Goal: Information Seeking & Learning: Learn about a topic

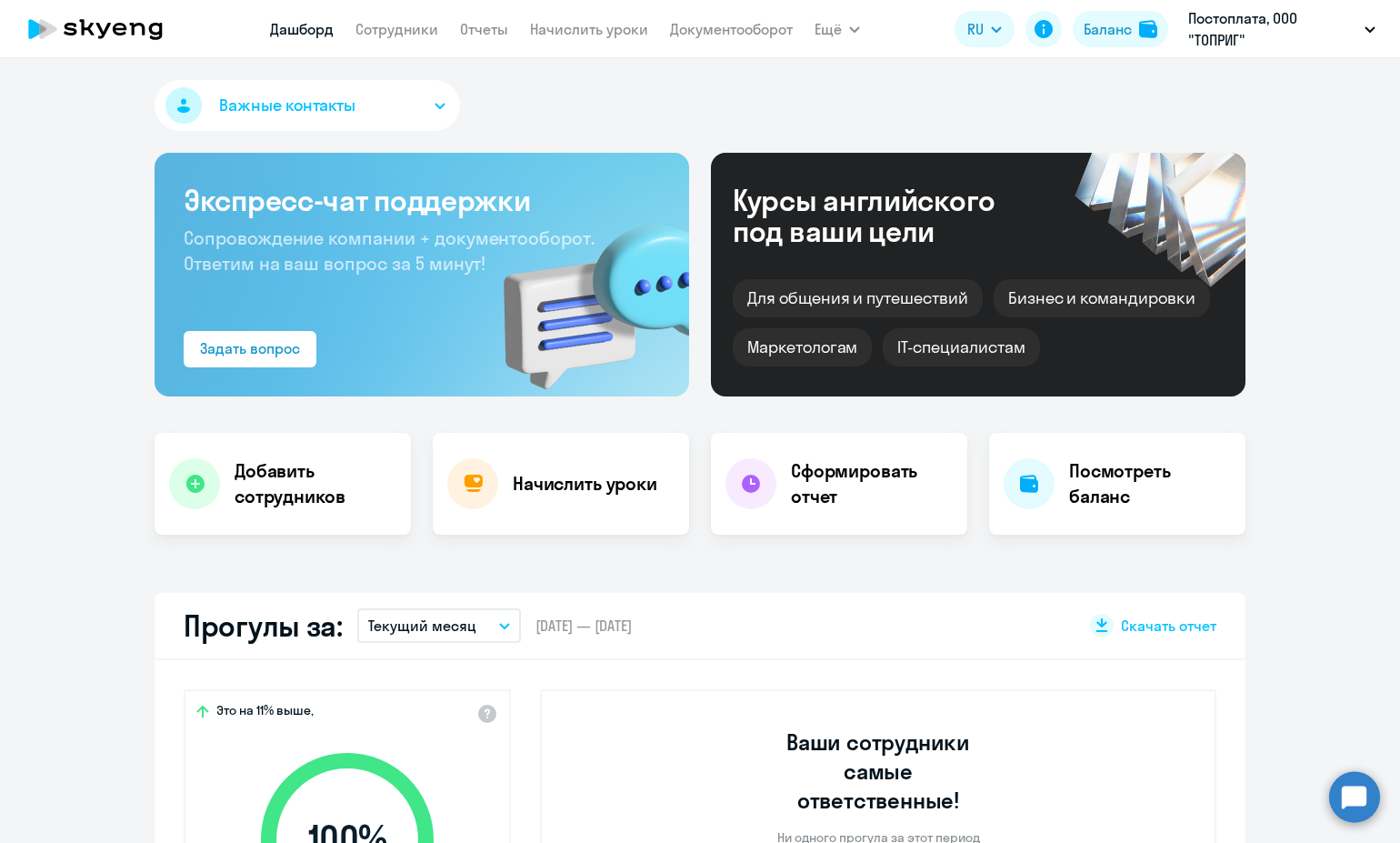
select select "30"
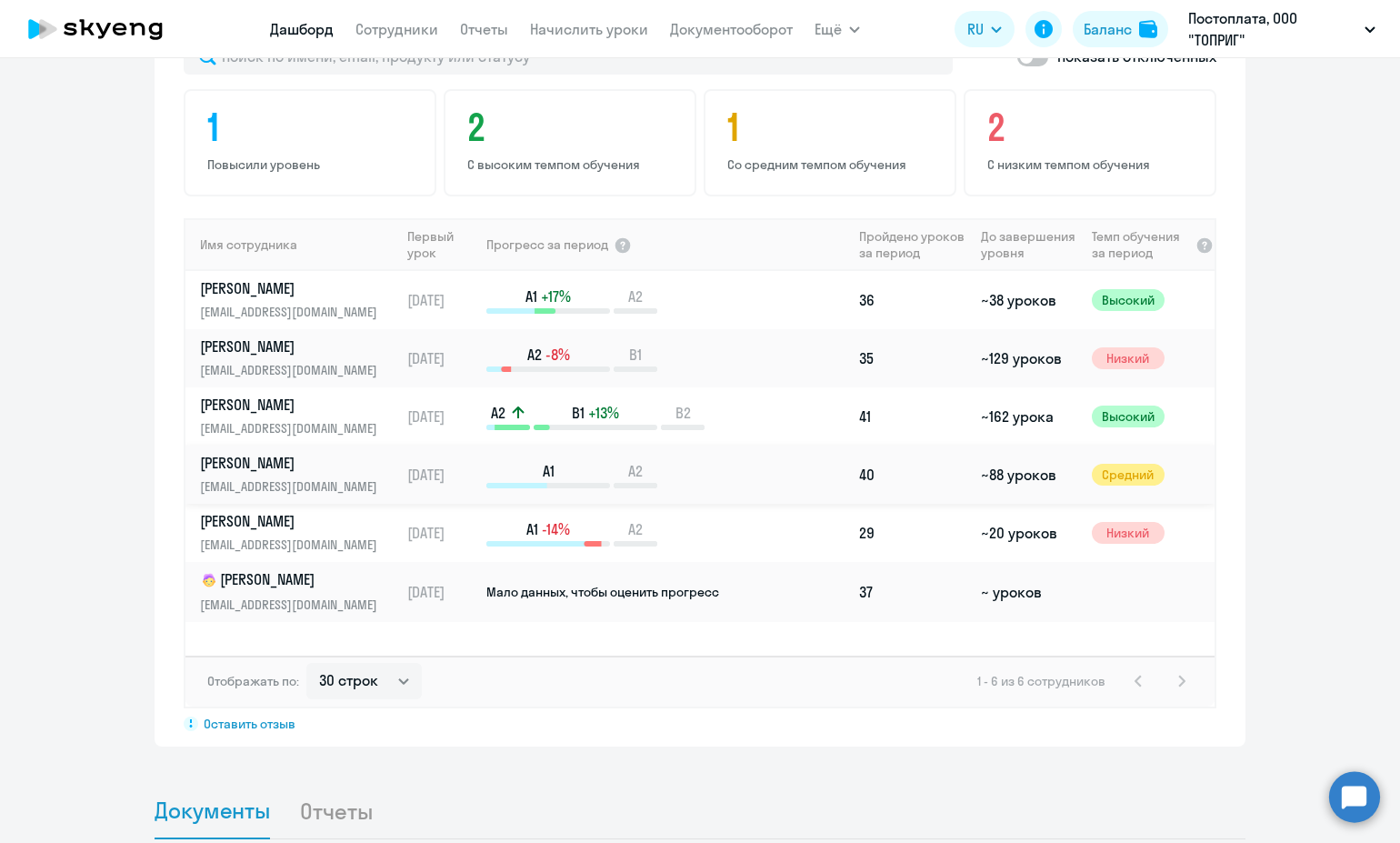
click at [358, 453] on link "[PERSON_NAME] [PERSON_NAME][EMAIL_ADDRESS][DOMAIN_NAME]" at bounding box center [298, 474] width 199 height 44
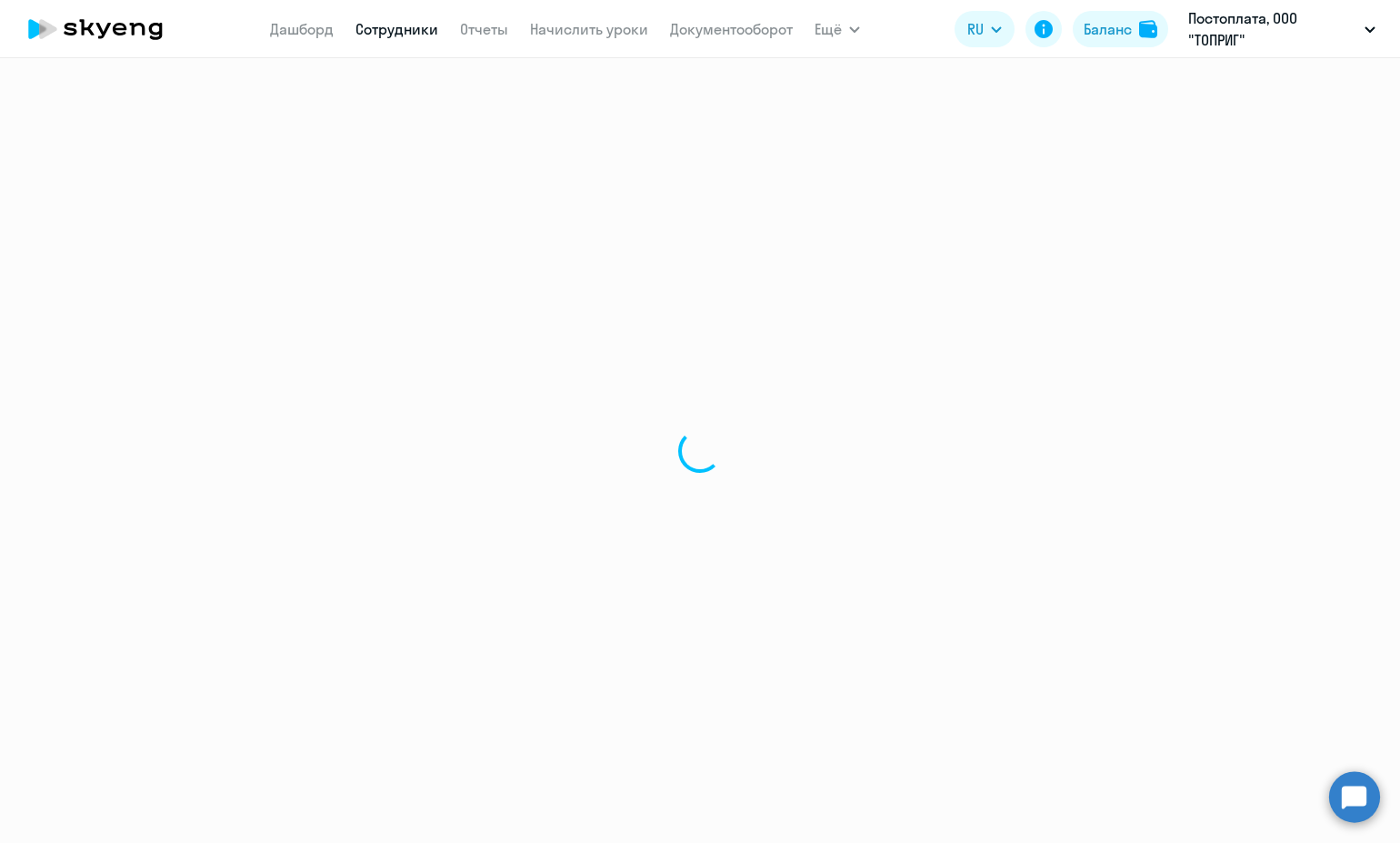
select select "english"
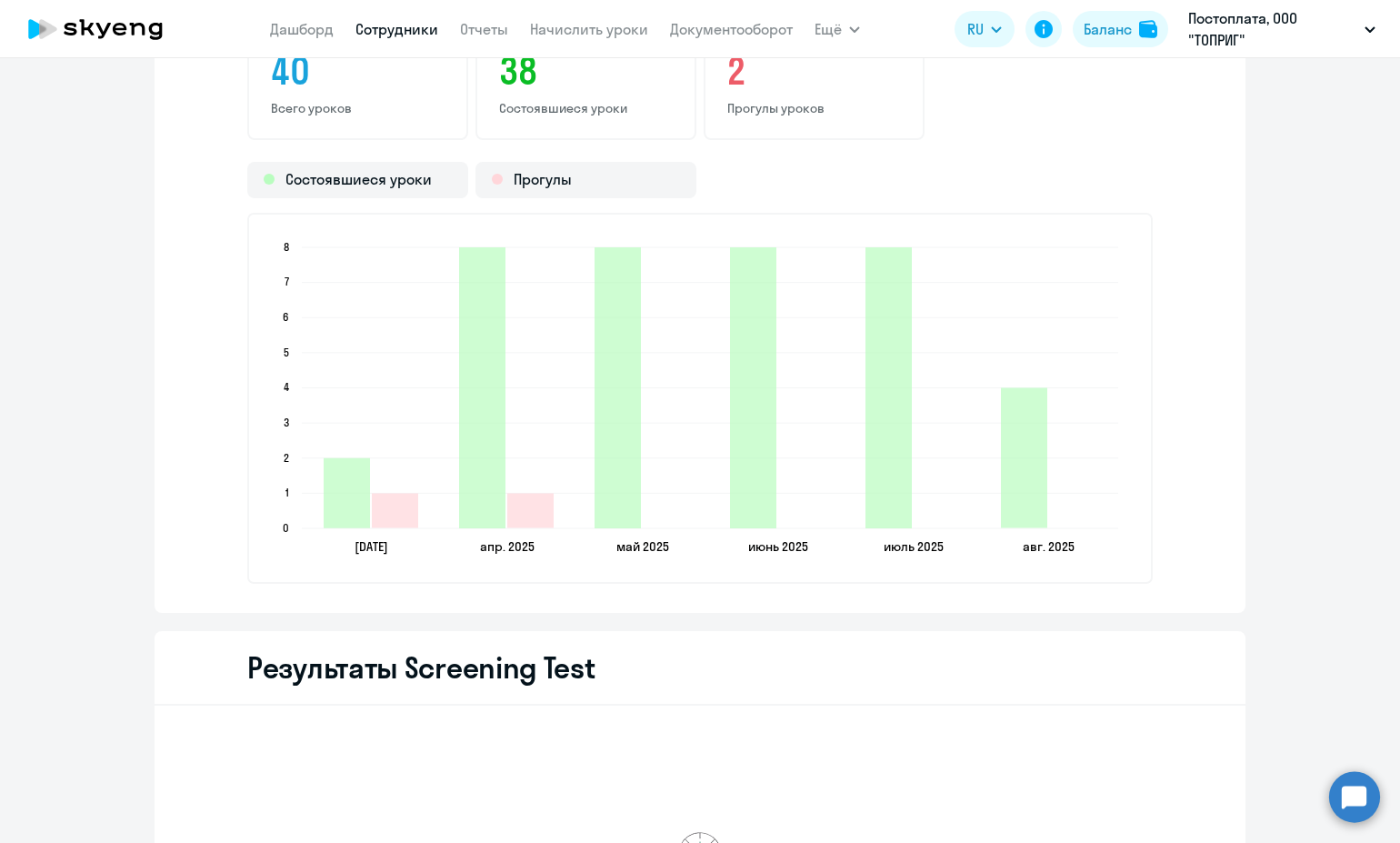
scroll to position [1986, 0]
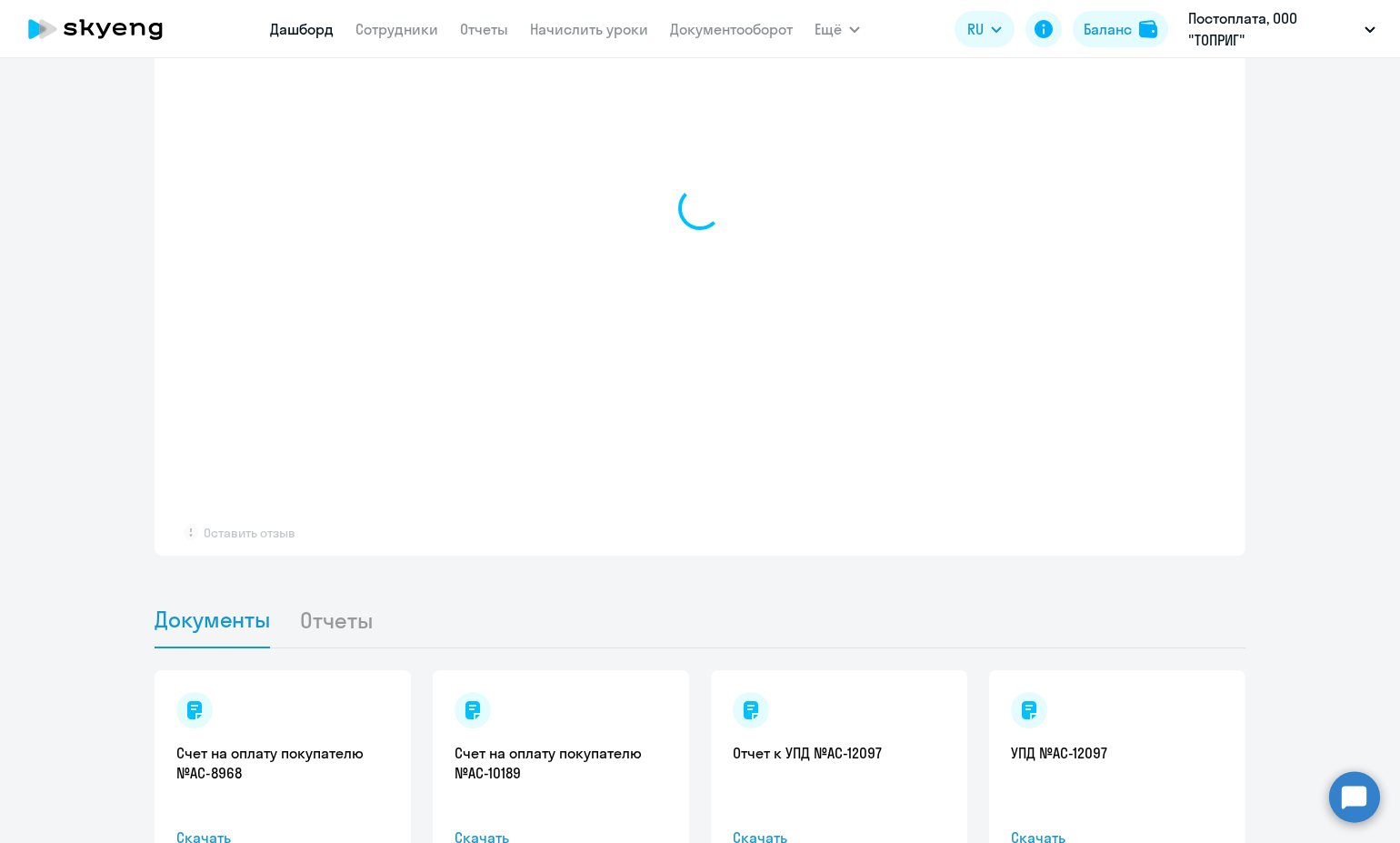
select select "30"
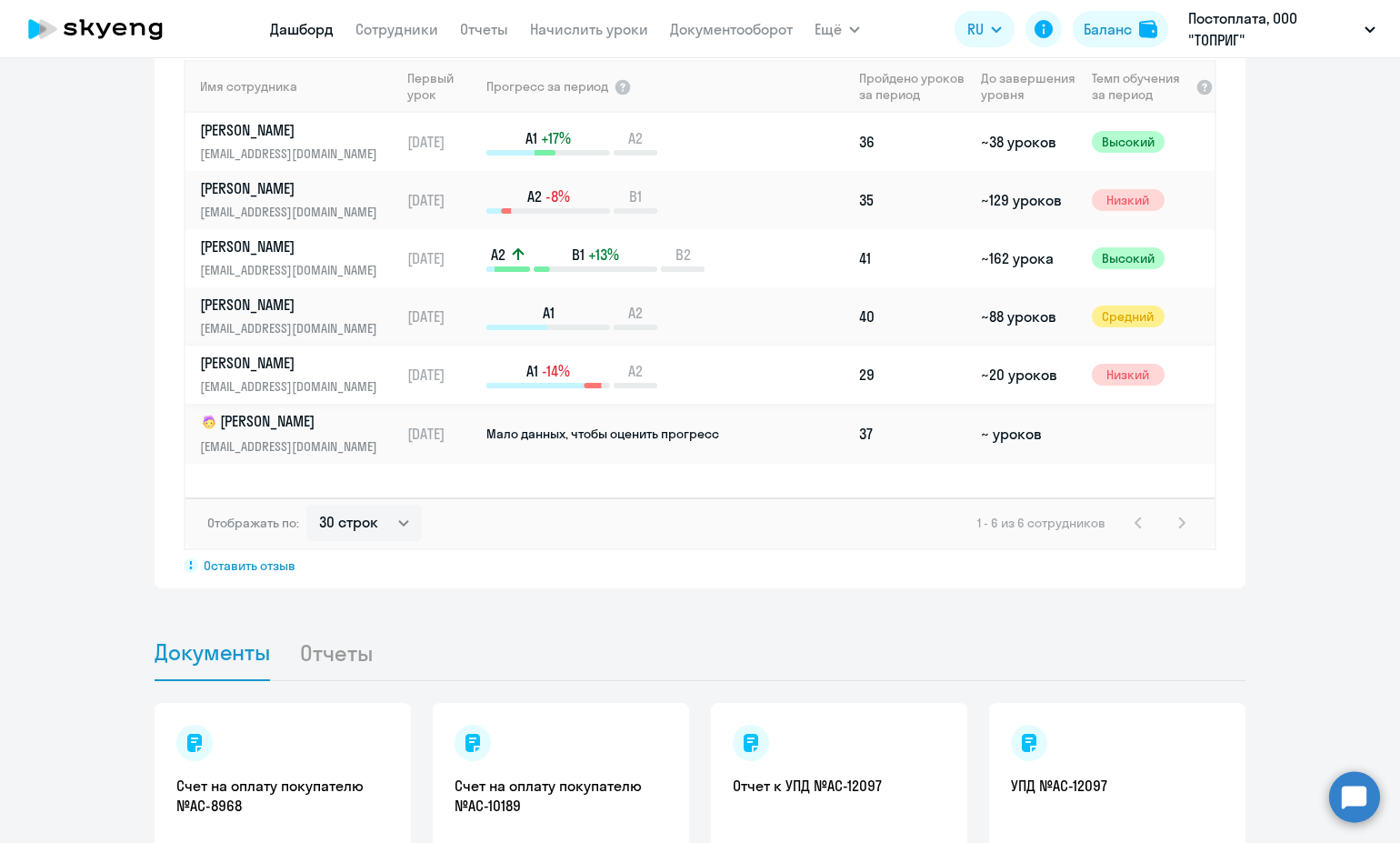
scroll to position [1253, 0]
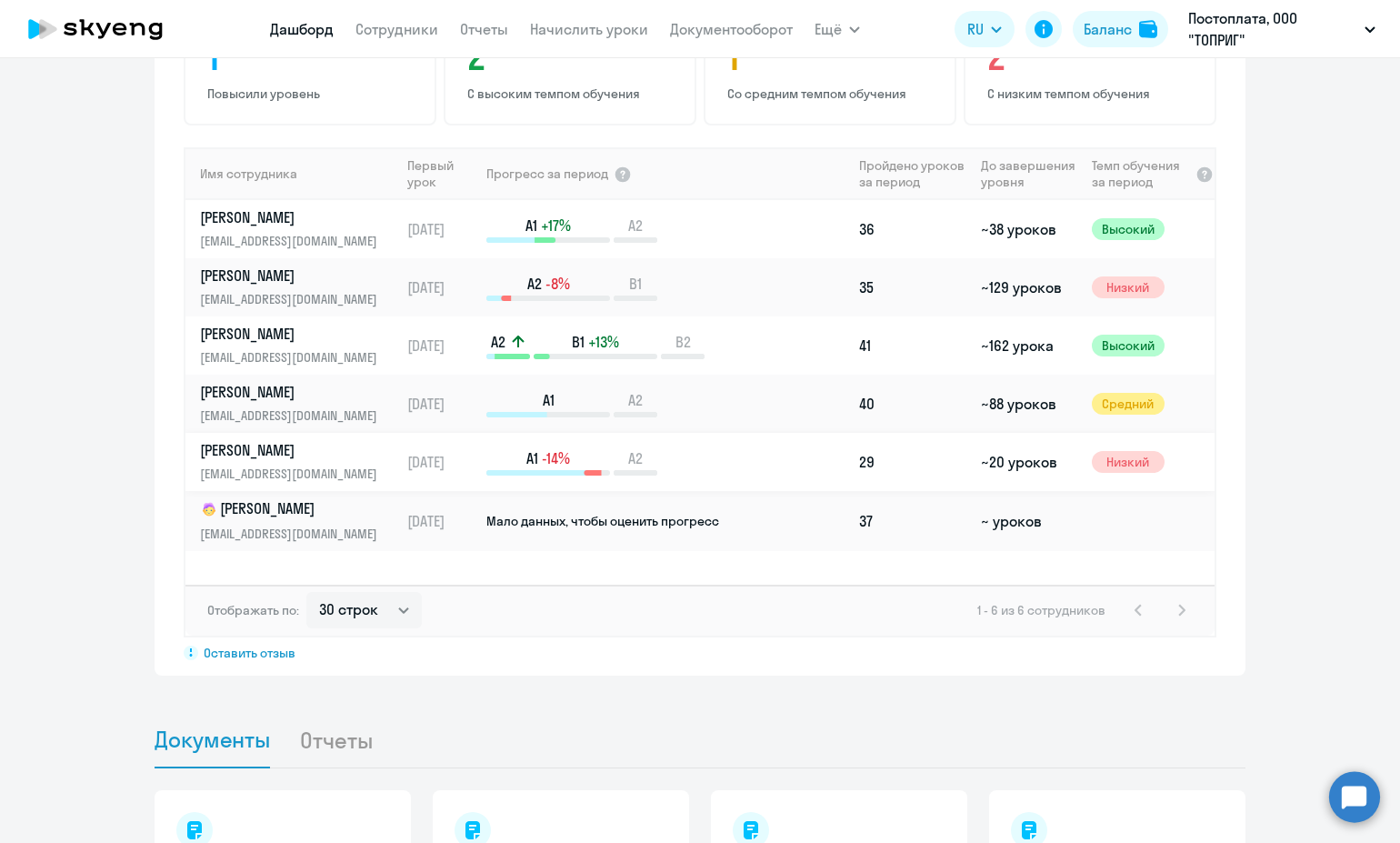
click at [306, 463] on p "[EMAIL_ADDRESS][DOMAIN_NAME]" at bounding box center [293, 473] width 187 height 20
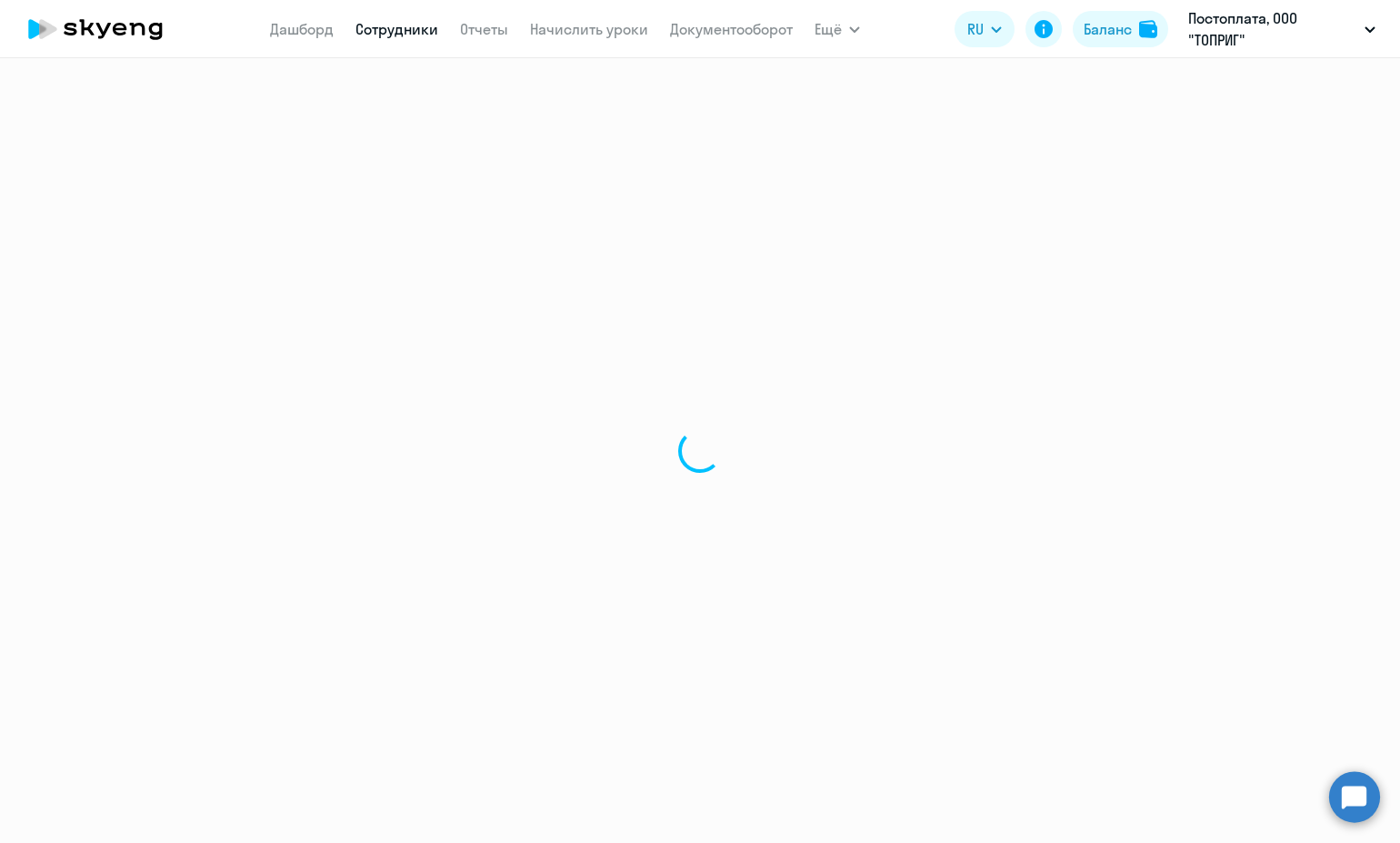
select select "english"
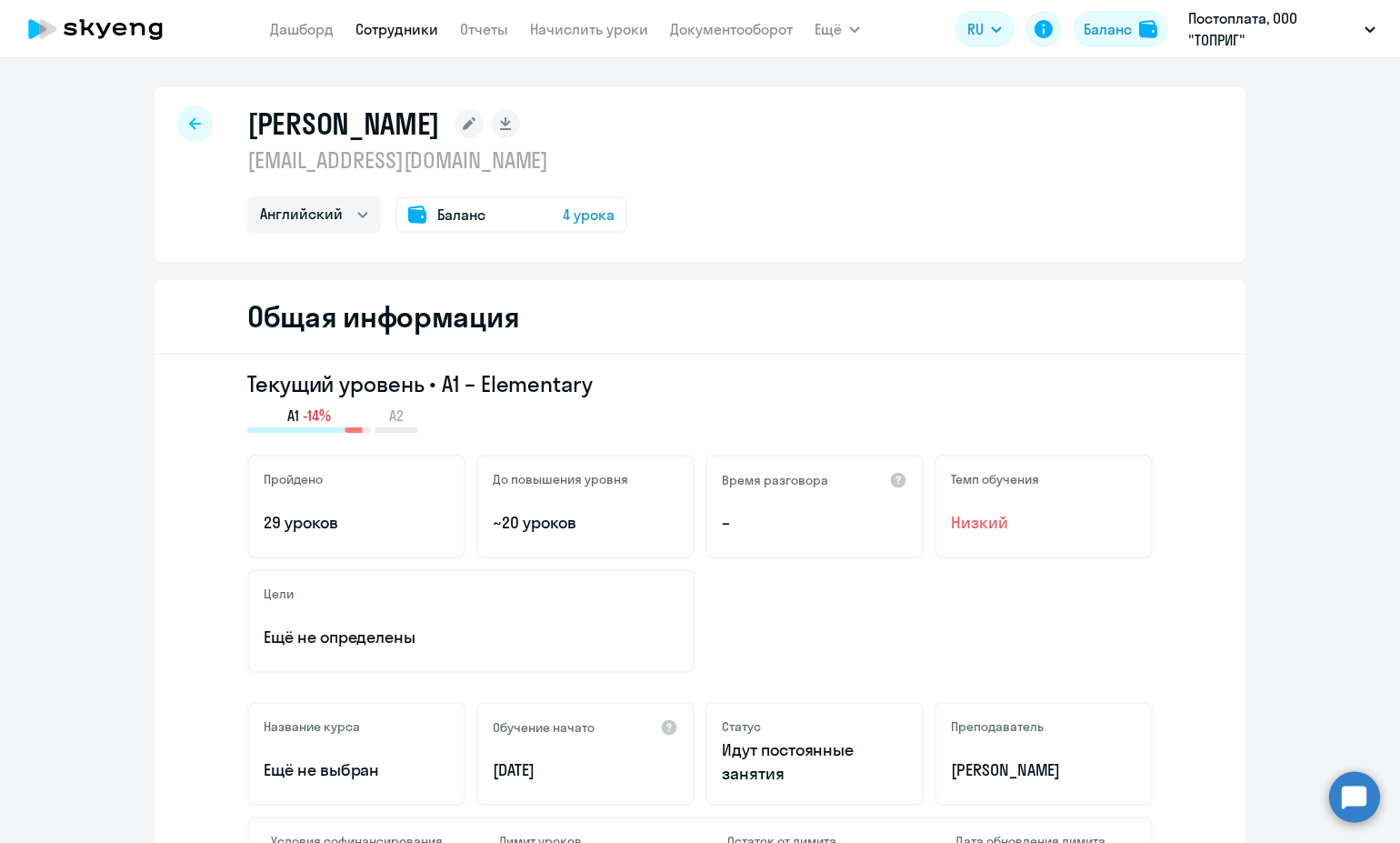
click at [196, 118] on div at bounding box center [195, 124] width 37 height 37
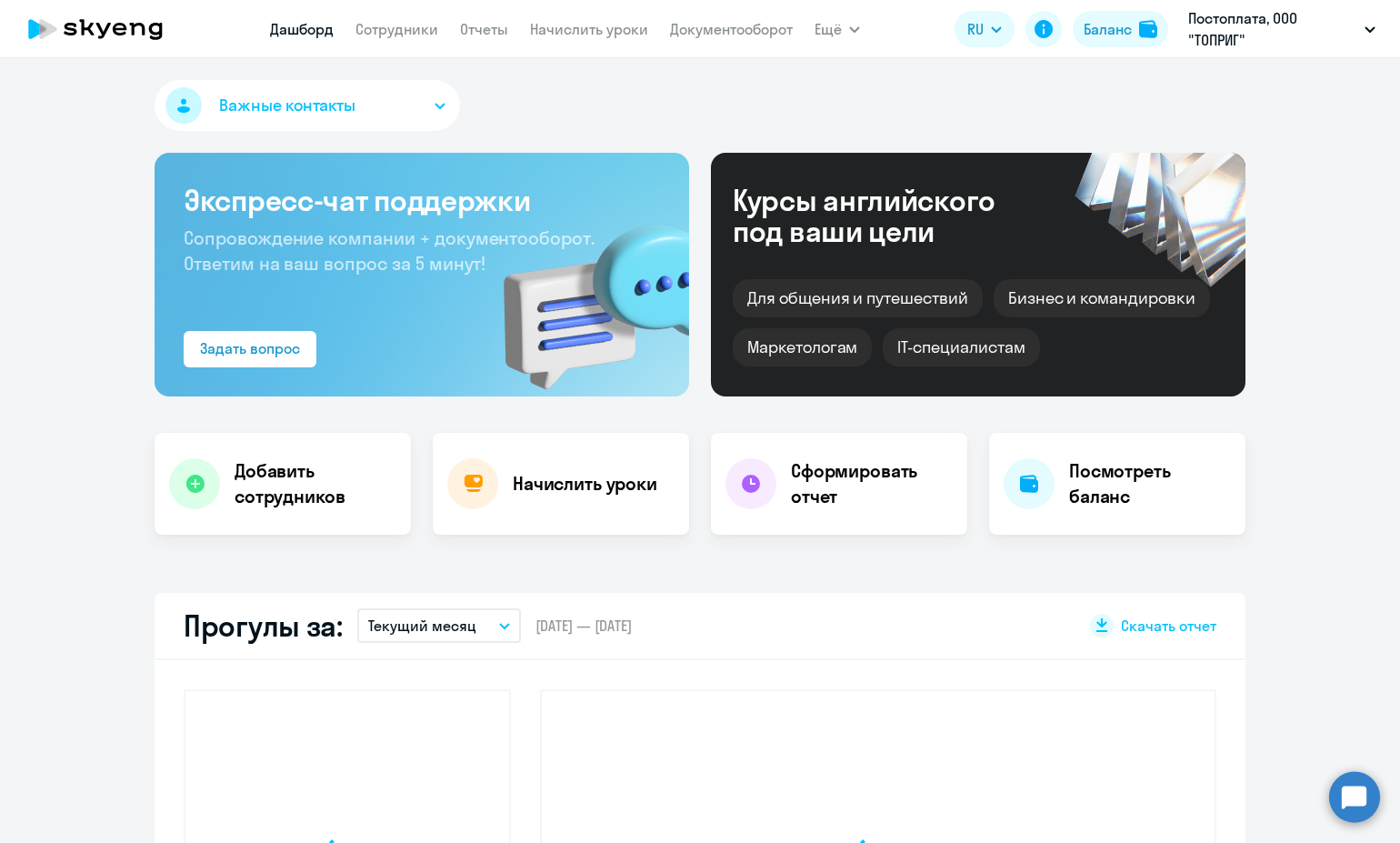
select select "30"
